Goal: Ask a question

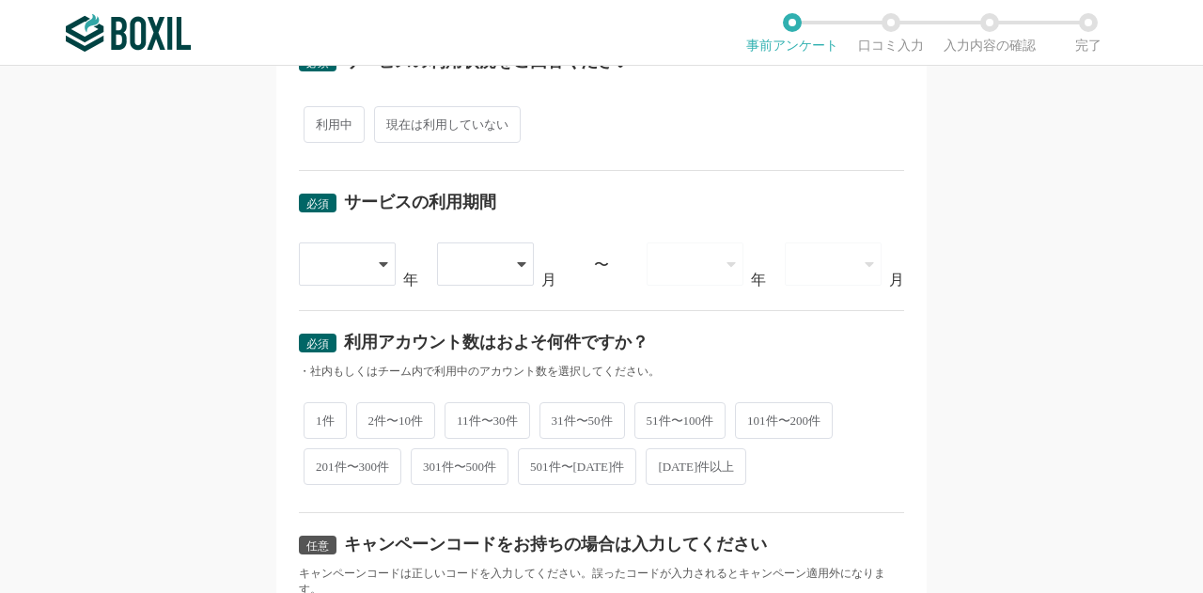
scroll to position [899, 0]
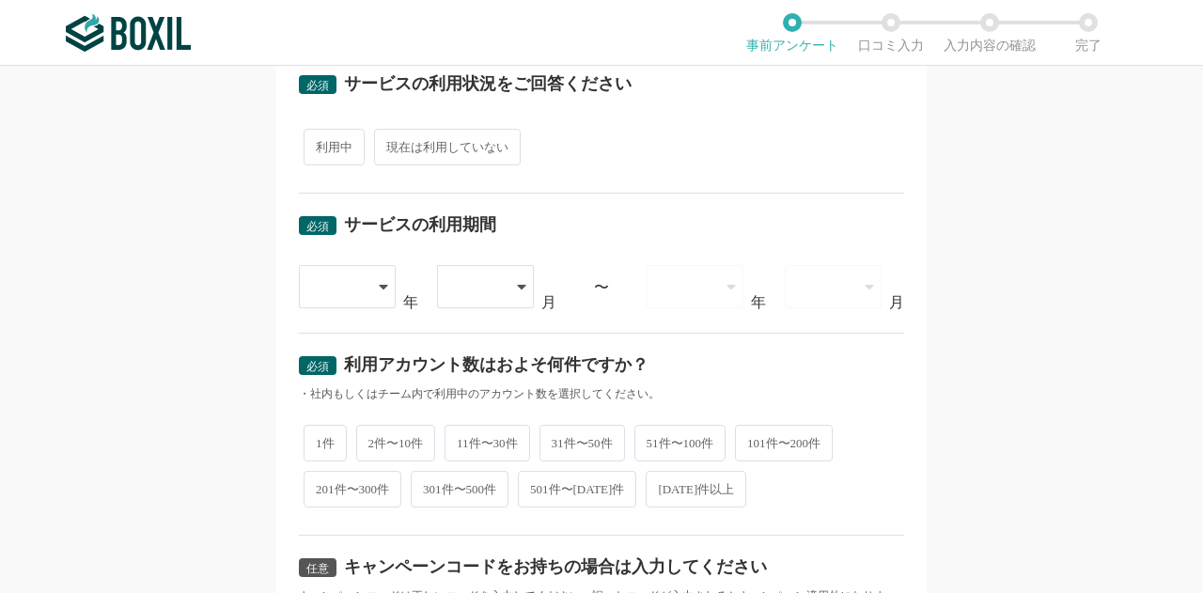
scroll to position [899, 0]
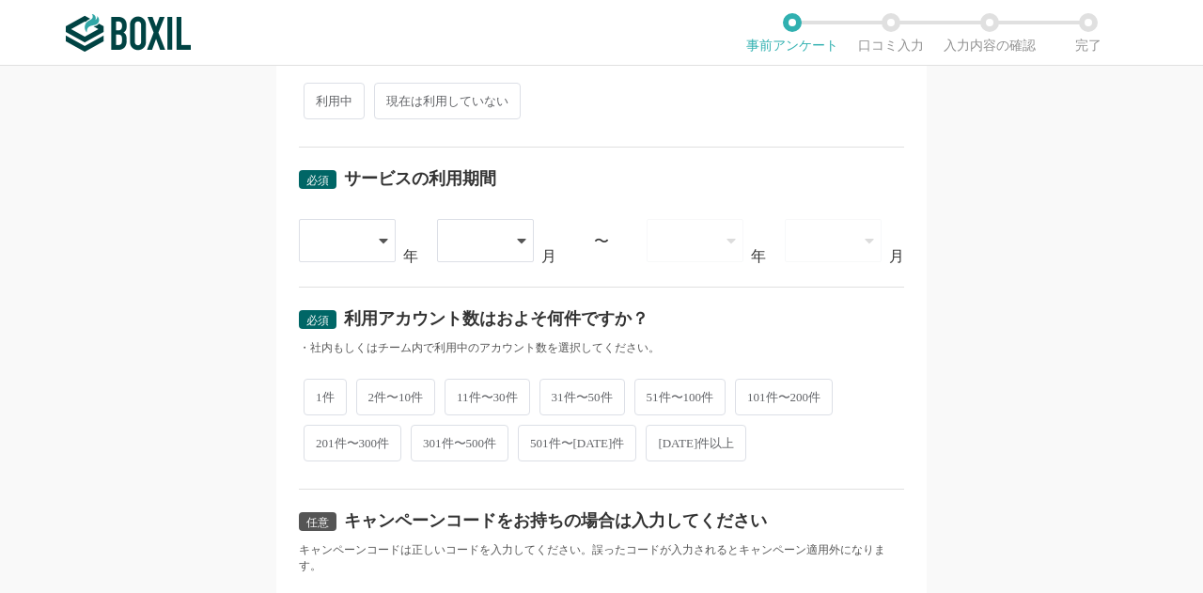
scroll to position [899, 0]
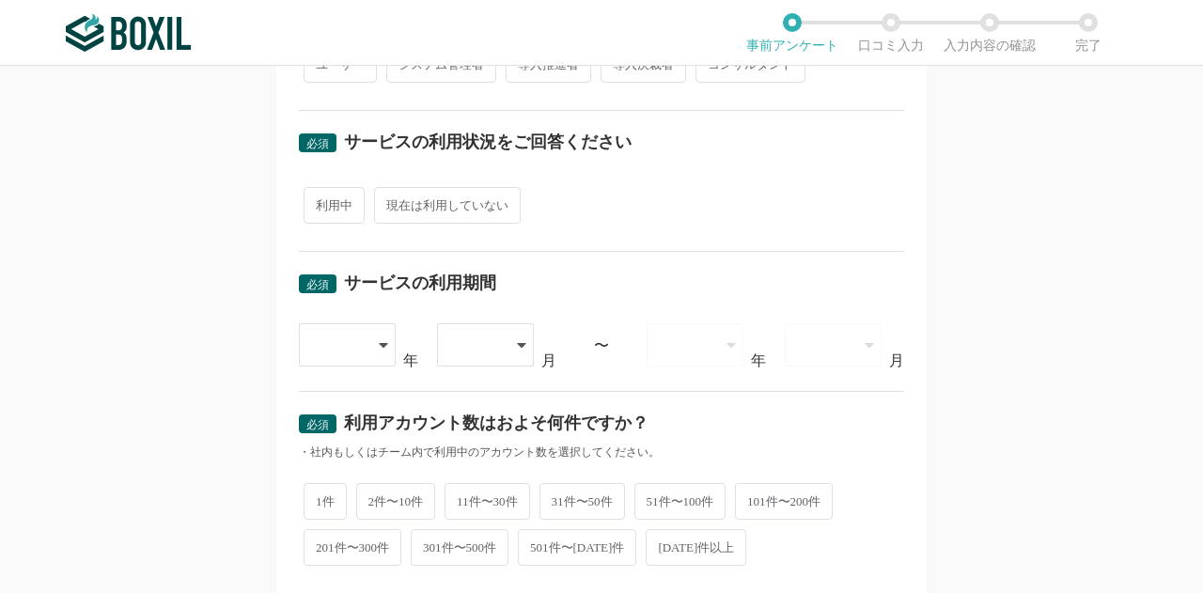
scroll to position [899, 0]
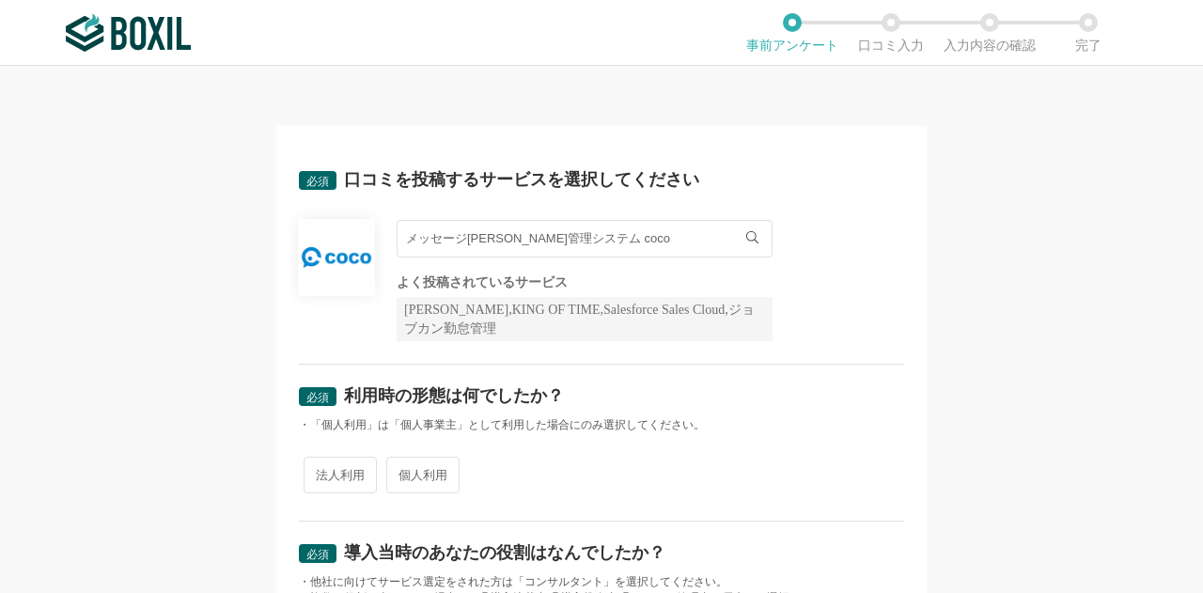
scroll to position [899, 0]
